Goal: Find specific page/section: Find specific page/section

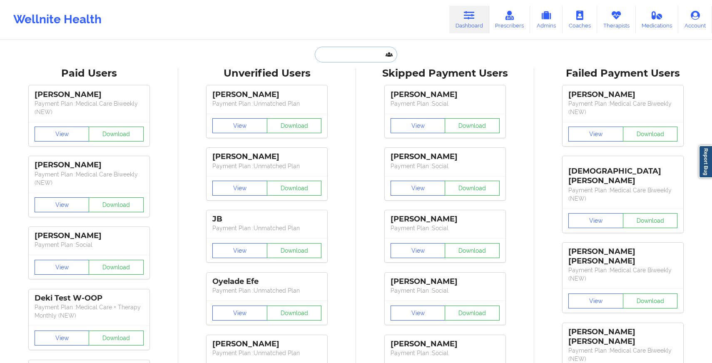
click at [359, 55] on input "text" at bounding box center [356, 55] width 82 height 16
paste input "[PERSON_NAME]"
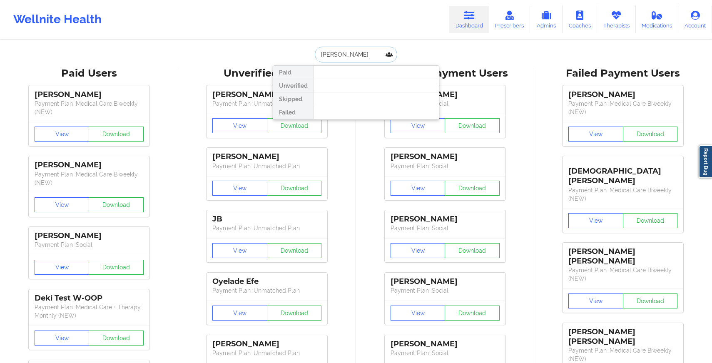
click at [320, 54] on input "[PERSON_NAME]" at bounding box center [356, 55] width 82 height 16
drag, startPoint x: 377, startPoint y: 57, endPoint x: 121, endPoint y: 55, distance: 255.8
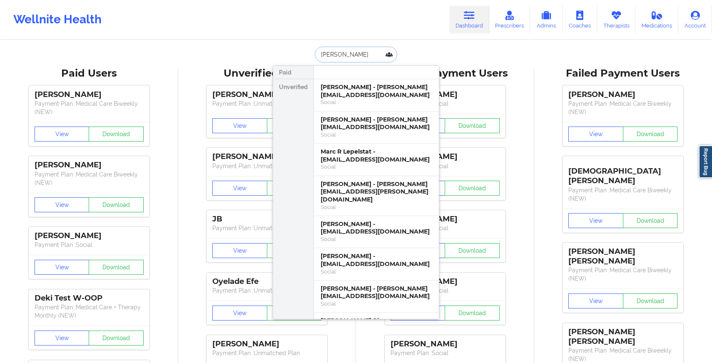
type input "[PERSON_NAME]"
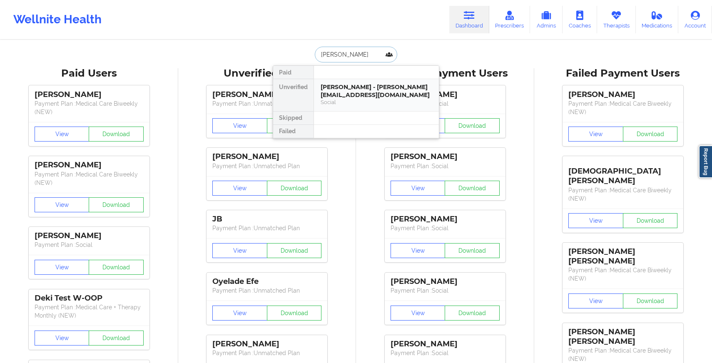
click at [337, 99] on div "Social" at bounding box center [377, 102] width 112 height 7
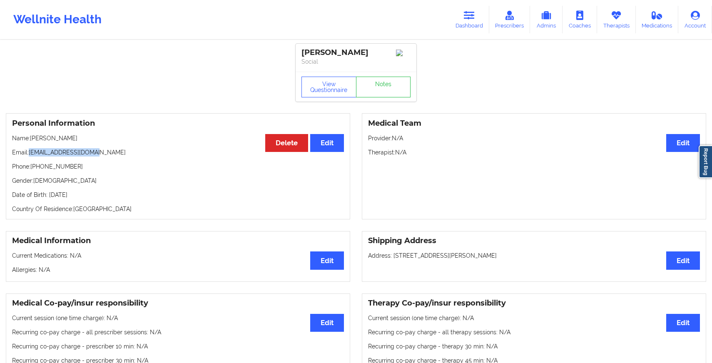
drag, startPoint x: 30, startPoint y: 154, endPoint x: 101, endPoint y: 157, distance: 71.3
click at [101, 157] on p "Email: [EMAIL_ADDRESS][DOMAIN_NAME]" at bounding box center [178, 152] width 332 height 8
copy p "[EMAIL_ADDRESS][DOMAIN_NAME]"
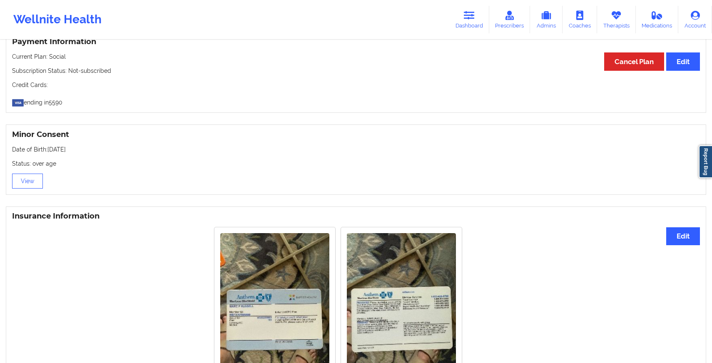
scroll to position [545, 0]
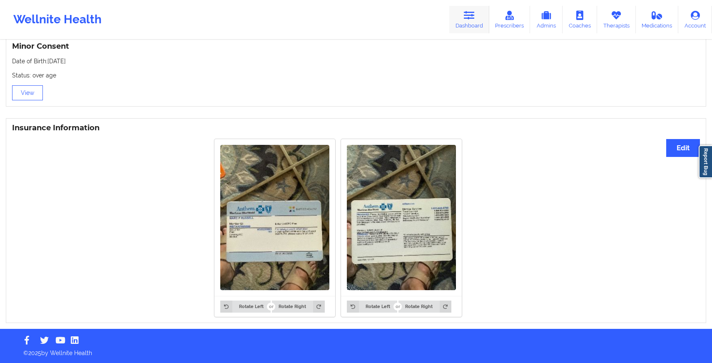
click at [471, 22] on link "Dashboard" at bounding box center [469, 19] width 40 height 27
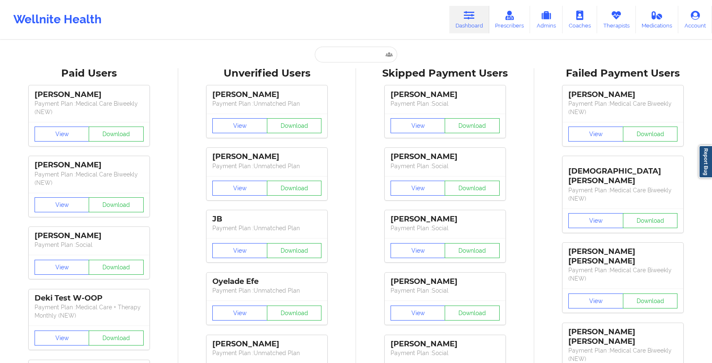
click at [346, 62] on input "text" at bounding box center [356, 55] width 82 height 16
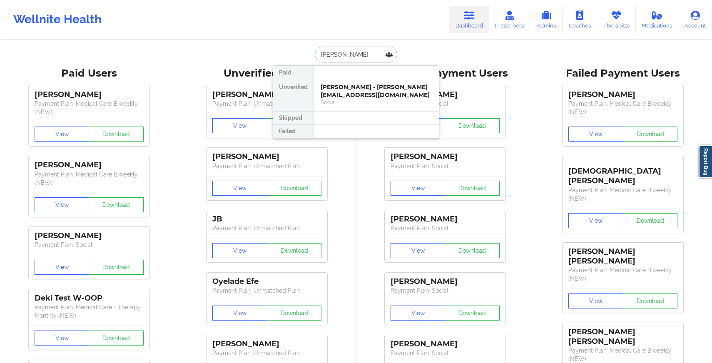
type input "[PERSON_NAME]"
click at [328, 83] on div "[PERSON_NAME] - [EMAIL_ADDRESS][DOMAIN_NAME]" at bounding box center [377, 90] width 112 height 15
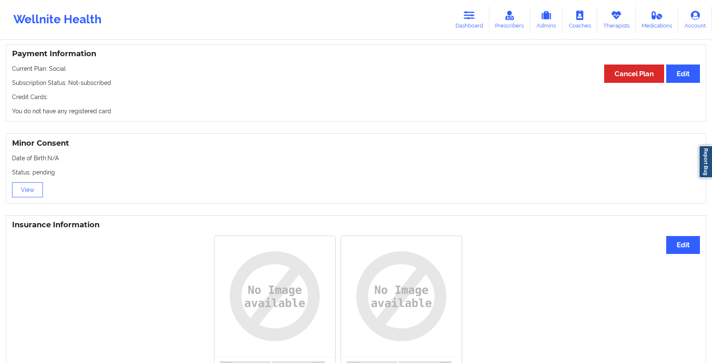
scroll to position [443, 0]
click at [473, 26] on link "Dashboard" at bounding box center [469, 19] width 40 height 27
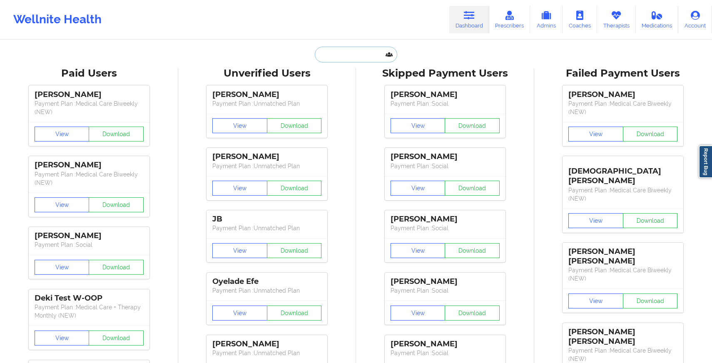
click at [367, 60] on input "text" at bounding box center [356, 55] width 82 height 16
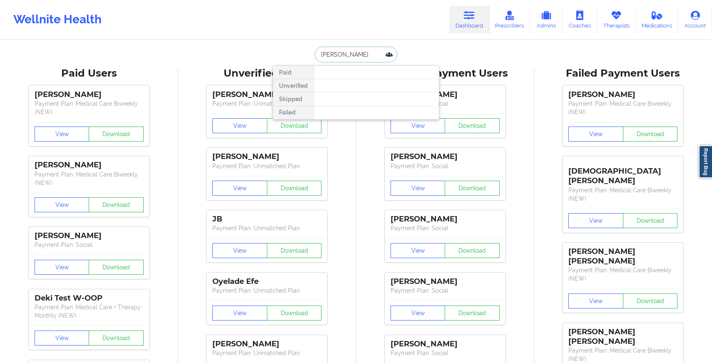
drag, startPoint x: 374, startPoint y: 53, endPoint x: 299, endPoint y: 53, distance: 75.4
click at [299, 53] on div "[PERSON_NAME] Paid Unverified Skipped Failed" at bounding box center [356, 55] width 167 height 16
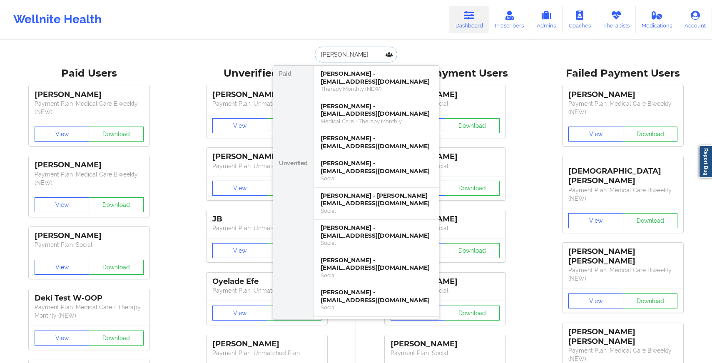
click at [318, 57] on input "[PERSON_NAME]" at bounding box center [356, 55] width 82 height 16
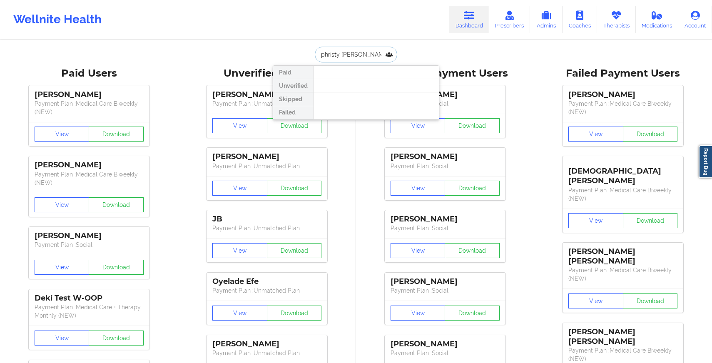
drag, startPoint x: 365, startPoint y: 55, endPoint x: 272, endPoint y: 61, distance: 93.1
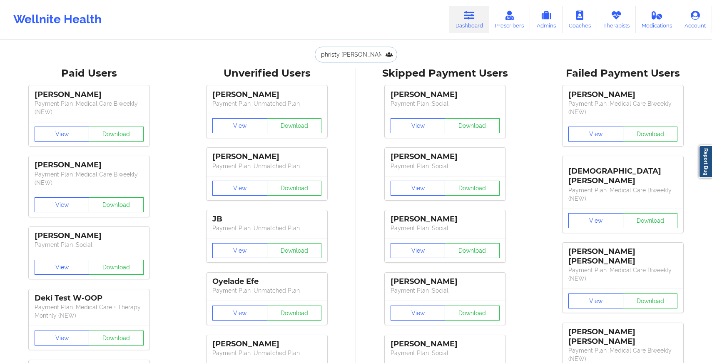
drag, startPoint x: 359, startPoint y: 56, endPoint x: 304, endPoint y: 56, distance: 55.0
click at [304, 56] on div "phristy [PERSON_NAME] Unverified Skipped Failed" at bounding box center [356, 55] width 167 height 16
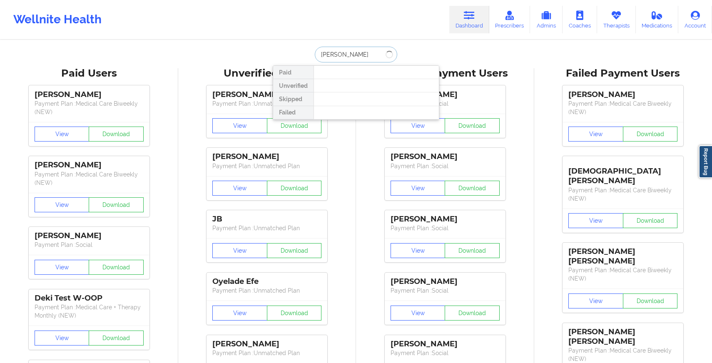
type input "[PERSON_NAME]"
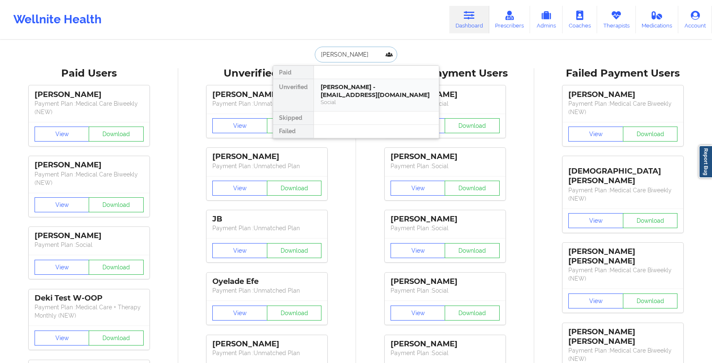
click at [327, 106] on div "[PERSON_NAME] - [EMAIL_ADDRESS][DOMAIN_NAME] Social" at bounding box center [376, 95] width 125 height 32
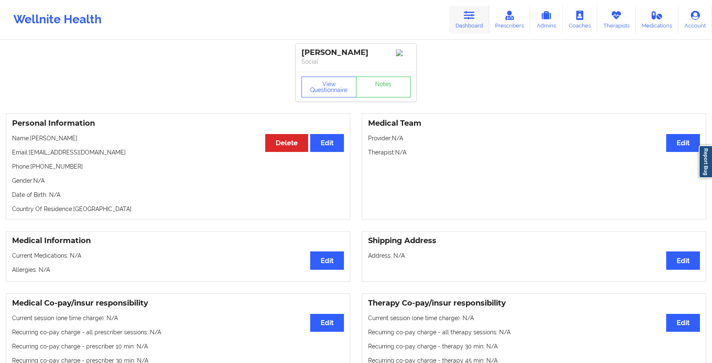
click at [459, 16] on link "Dashboard" at bounding box center [469, 19] width 40 height 27
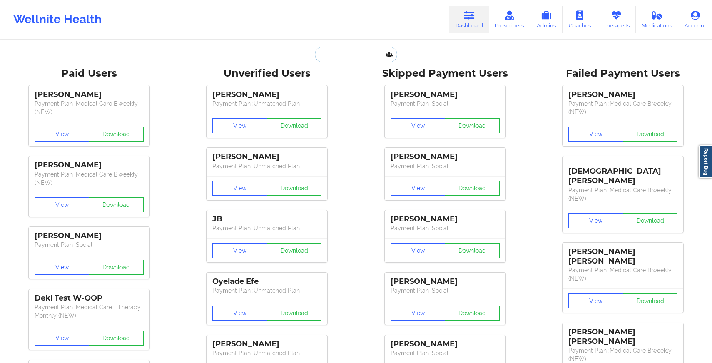
click at [351, 57] on input "text" at bounding box center [356, 55] width 82 height 16
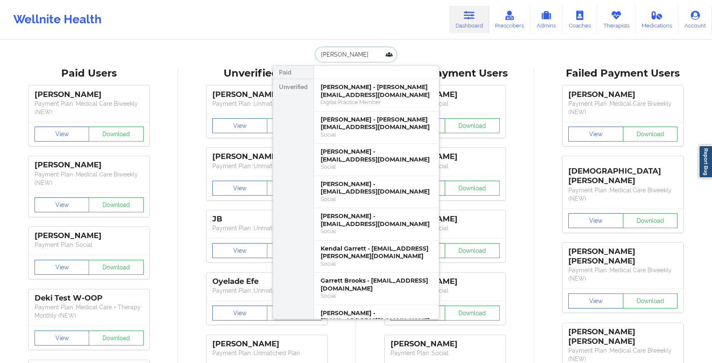
type input "[PERSON_NAME]"
